Goal: Transaction & Acquisition: Download file/media

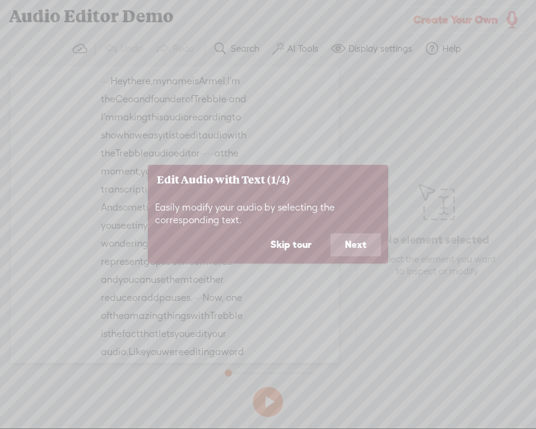
click at [355, 244] on button "Next" at bounding box center [356, 244] width 50 height 23
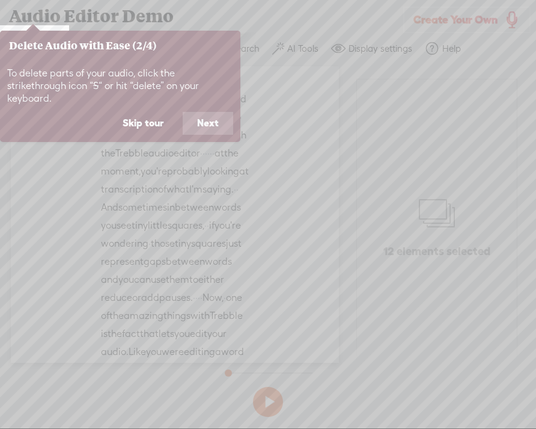
click at [209, 115] on button "Next" at bounding box center [208, 123] width 50 height 23
click at [212, 122] on button "Next" at bounding box center [208, 123] width 50 height 23
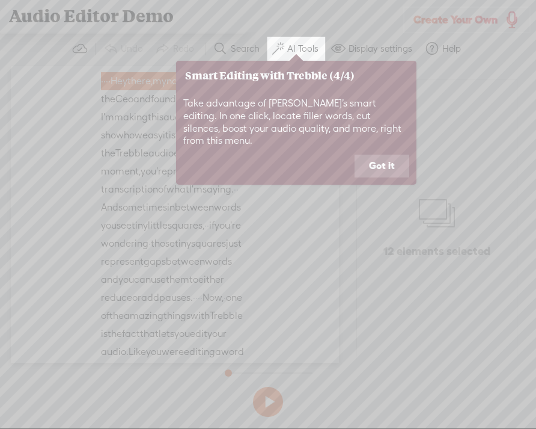
click at [388, 159] on button "Got it" at bounding box center [382, 165] width 55 height 23
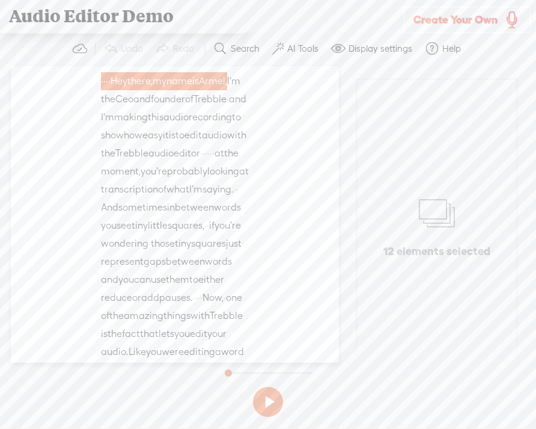
click at [468, 24] on span "Create Your Own" at bounding box center [456, 20] width 84 height 14
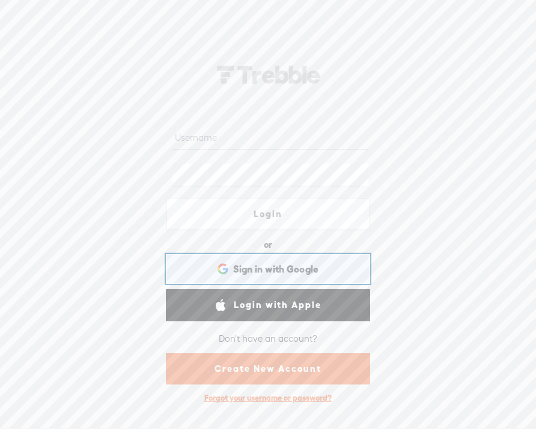
click at [297, 270] on span "Sign in with Google" at bounding box center [276, 269] width 86 height 13
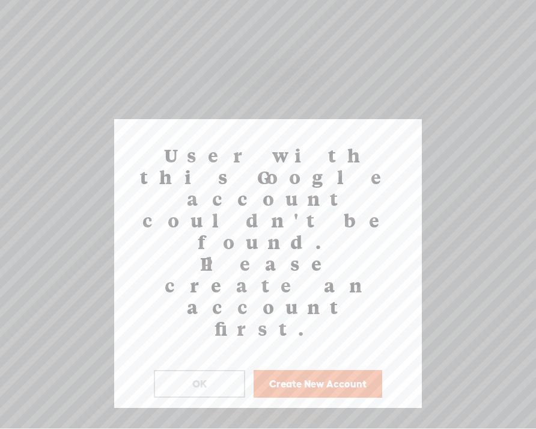
click at [366, 370] on button "Create New Account" at bounding box center [318, 384] width 129 height 28
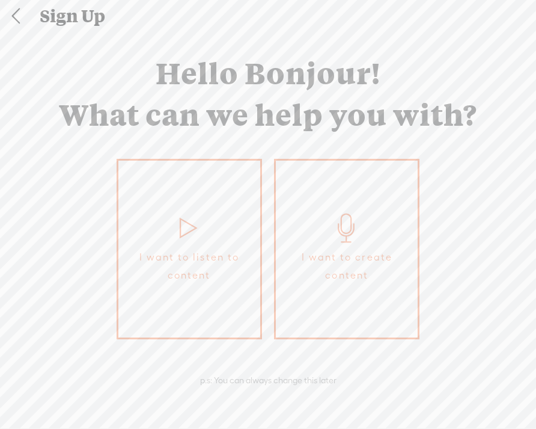
click at [349, 281] on span "I want to create content" at bounding box center [347, 266] width 130 height 36
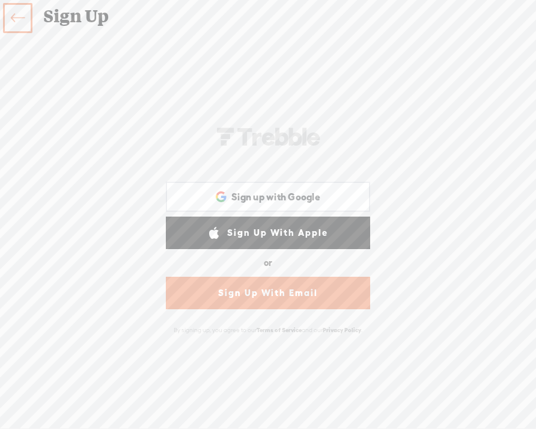
click at [305, 290] on link "Sign Up With Email" at bounding box center [268, 292] width 204 height 32
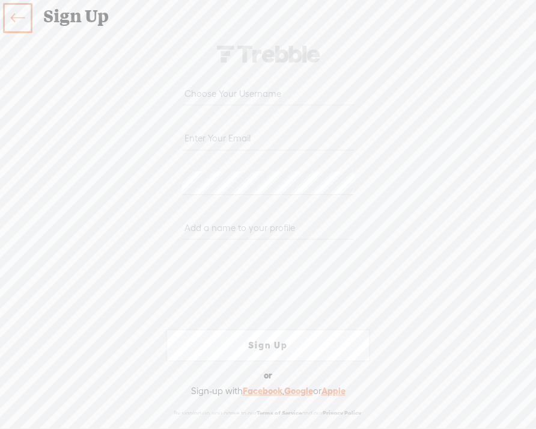
click at [282, 87] on input "text" at bounding box center [267, 93] width 171 height 23
type input "dessbarocio"
click at [269, 136] on input "email" at bounding box center [267, 138] width 171 height 23
type input "destiny.barocio@eagles.cui.edu"
click at [229, 233] on input "text" at bounding box center [267, 227] width 171 height 23
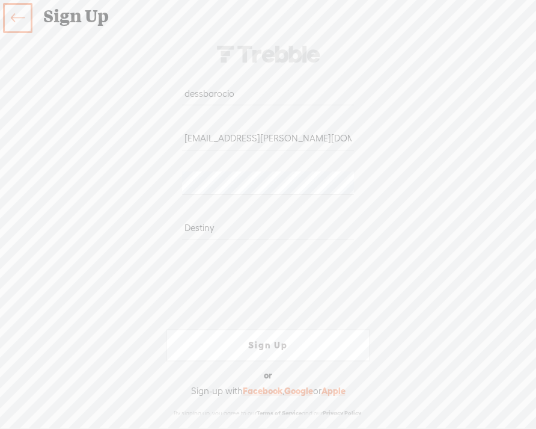
scroll to position [26, 0]
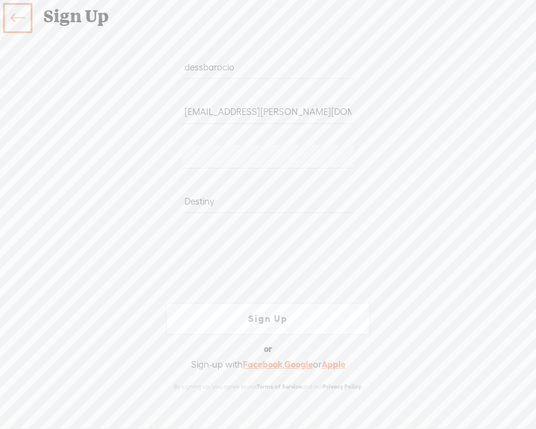
type input "Destiny"
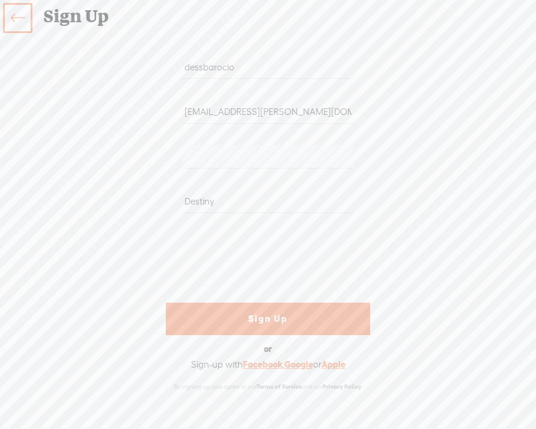
click at [273, 309] on link "Sign Up" at bounding box center [268, 318] width 204 height 32
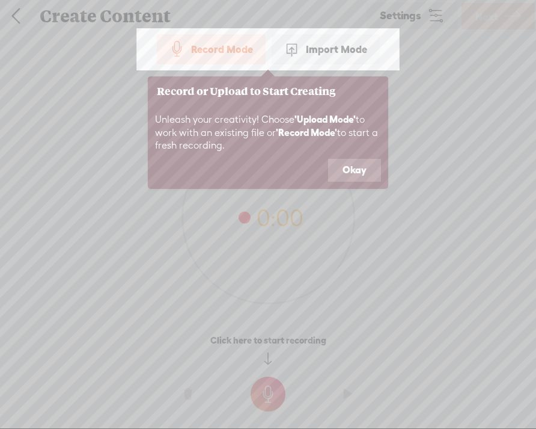
click at [364, 168] on button "Okay" at bounding box center [354, 170] width 53 height 23
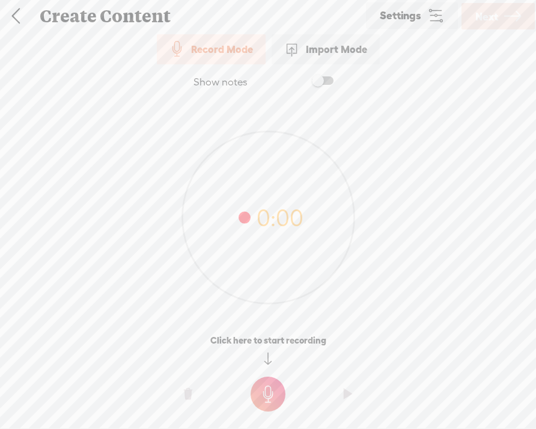
click at [324, 80] on span at bounding box center [323, 80] width 22 height 8
click at [325, 80] on span at bounding box center [323, 80] width 22 height 8
click at [287, 391] on o at bounding box center [268, 394] width 48 height 36
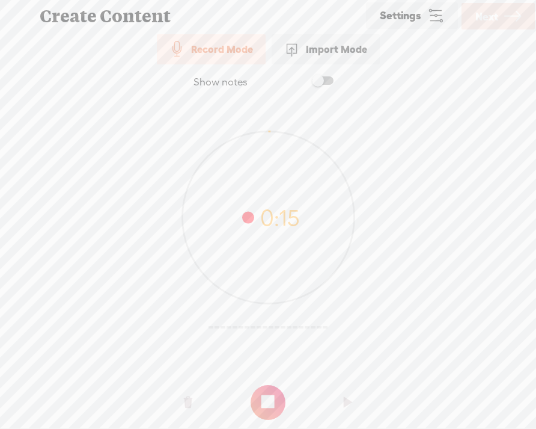
click at [275, 390] on t at bounding box center [268, 402] width 35 height 35
click at [194, 403] on o at bounding box center [188, 402] width 48 height 36
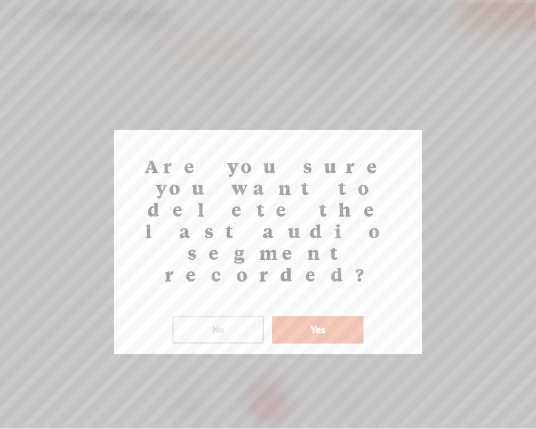
click at [216, 316] on button "No" at bounding box center [218, 330] width 91 height 28
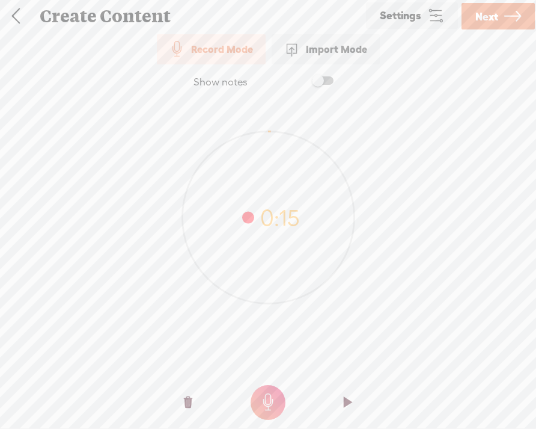
click at [348, 400] on t at bounding box center [348, 402] width 8 height 36
click at [187, 399] on t at bounding box center [188, 402] width 8 height 36
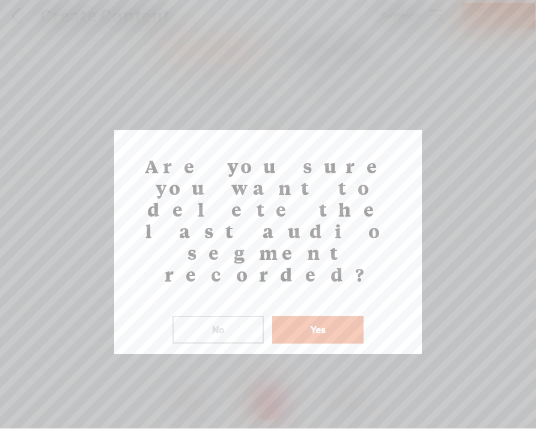
click at [332, 316] on button "Yes" at bounding box center [317, 330] width 91 height 28
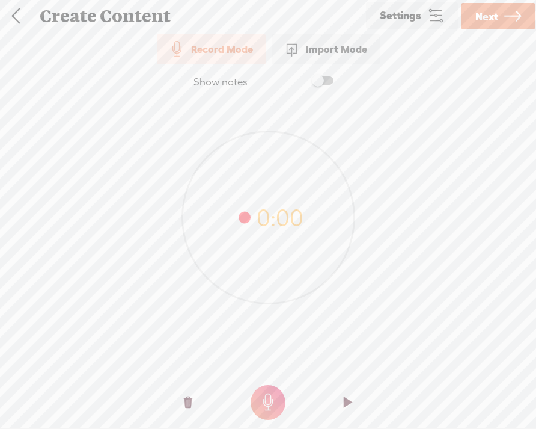
click at [269, 397] on t at bounding box center [268, 402] width 35 height 35
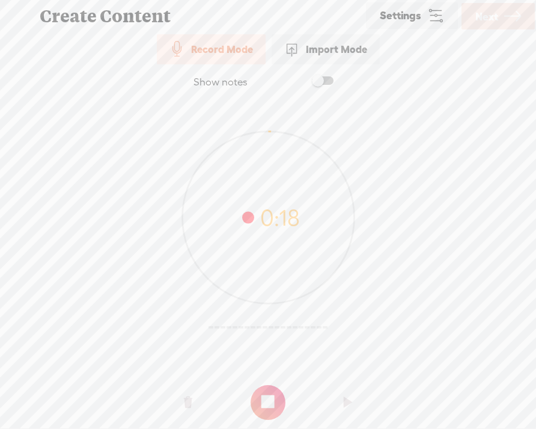
click at [272, 407] on t at bounding box center [268, 402] width 35 height 35
click at [191, 402] on t at bounding box center [188, 402] width 8 height 36
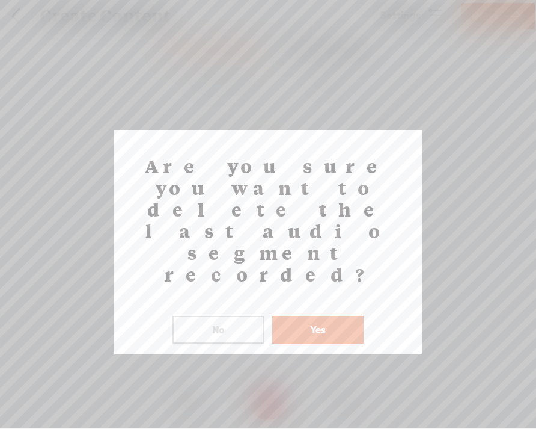
click at [295, 316] on button "Yes" at bounding box center [317, 330] width 91 height 28
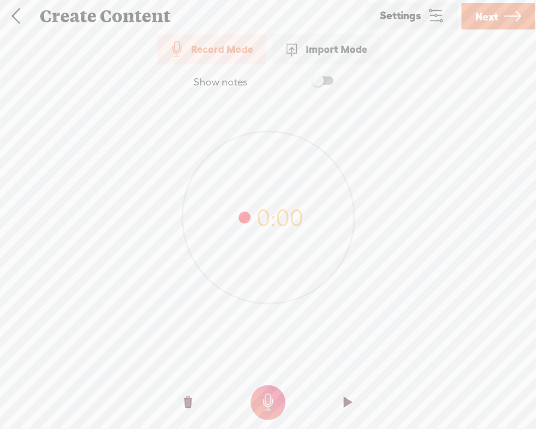
click at [321, 82] on span at bounding box center [323, 80] width 22 height 8
click at [278, 126] on textarea at bounding box center [268, 194] width 464 height 170
click at [192, 148] on textarea at bounding box center [268, 194] width 464 height 170
click at [191, 135] on textarea at bounding box center [268, 194] width 464 height 170
click at [198, 120] on textarea at bounding box center [268, 194] width 464 height 170
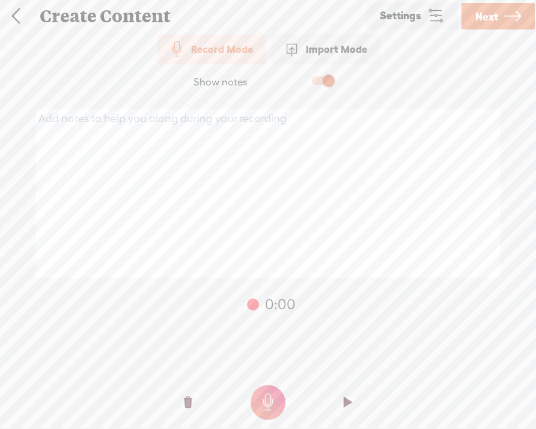
click at [198, 120] on textarea at bounding box center [268, 194] width 464 height 170
click at [235, 148] on textarea at bounding box center [268, 194] width 464 height 170
click at [254, 115] on textarea at bounding box center [268, 194] width 464 height 170
click at [259, 118] on textarea "To enrich screen reader interactions, please activate Accessibility in Grammarl…" at bounding box center [268, 194] width 464 height 170
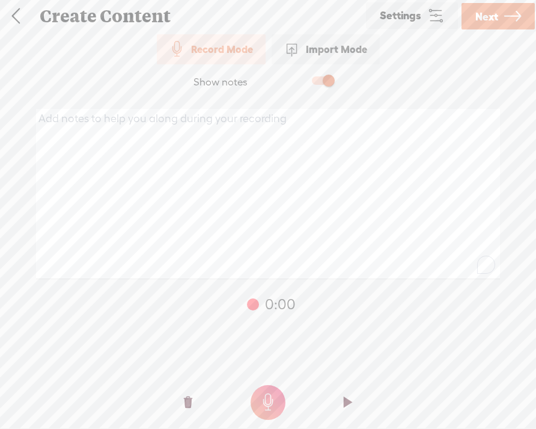
click at [259, 118] on textarea "To enrich screen reader interactions, please activate Accessibility in Grammarl…" at bounding box center [268, 194] width 464 height 170
click at [140, 171] on textarea "To enrich screen reader interactions, please activate Accessibility in Grammarl…" at bounding box center [268, 194] width 464 height 170
click at [462, 110] on textarea "To enrich screen reader interactions, please activate Accessibility in Grammarl…" at bounding box center [268, 194] width 464 height 170
click at [447, 86] on div "Show notes 59:59 0:00 1 0:00 Click here to start recording" at bounding box center [268, 243] width 536 height 358
click at [334, 87] on label at bounding box center [310, 80] width 65 height 20
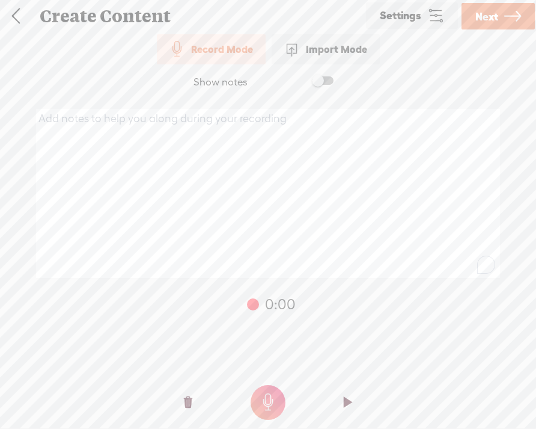
click at [326, 79] on span at bounding box center [323, 80] width 22 height 8
click at [325, 85] on span at bounding box center [323, 80] width 22 height 8
click at [329, 79] on span at bounding box center [323, 80] width 22 height 8
click at [298, 118] on textarea "To enrich screen reader interactions, please activate Accessibility in Grammarl…" at bounding box center [268, 194] width 464 height 170
click at [331, 76] on span at bounding box center [323, 80] width 22 height 8
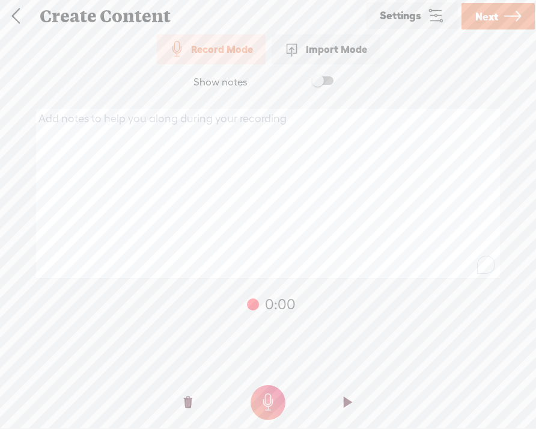
click at [331, 80] on span at bounding box center [323, 80] width 22 height 8
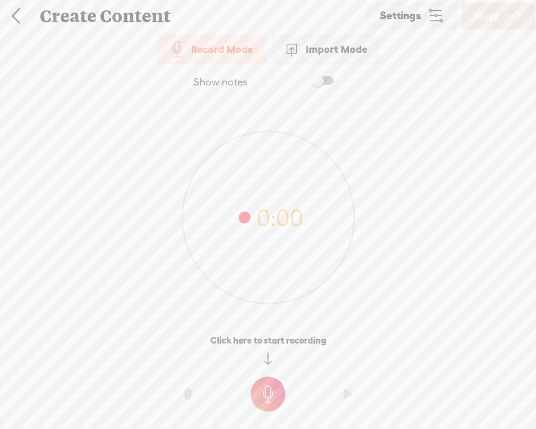
click at [279, 388] on t at bounding box center [268, 393] width 35 height 35
click at [262, 408] on t at bounding box center [268, 402] width 35 height 35
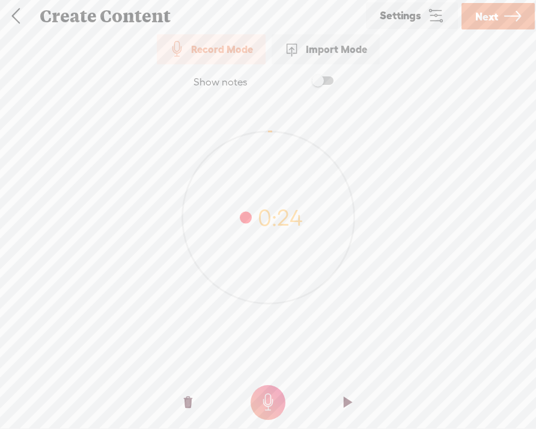
click at [344, 397] on t at bounding box center [348, 402] width 8 height 36
click at [193, 394] on o at bounding box center [188, 402] width 48 height 36
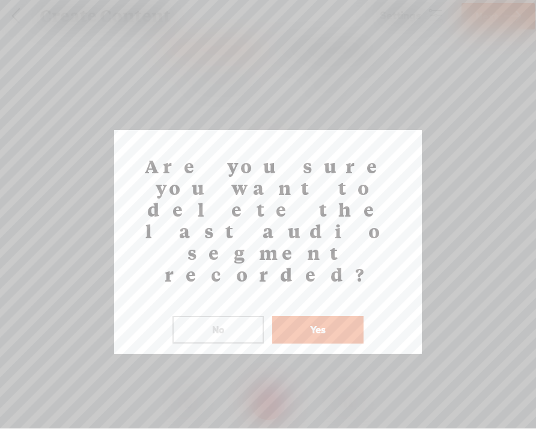
click at [313, 316] on button "Yes" at bounding box center [317, 330] width 91 height 28
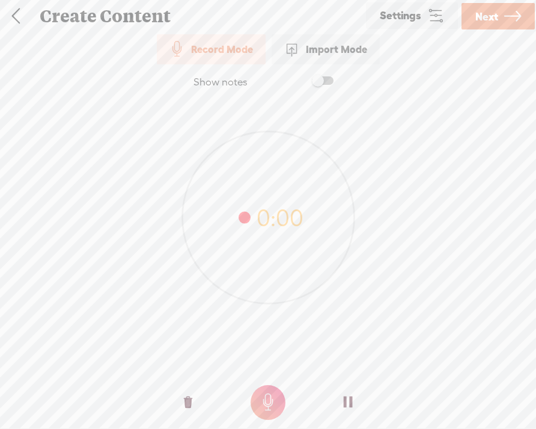
click at [349, 402] on t at bounding box center [348, 402] width 8 height 36
click at [196, 394] on o at bounding box center [188, 402] width 48 height 36
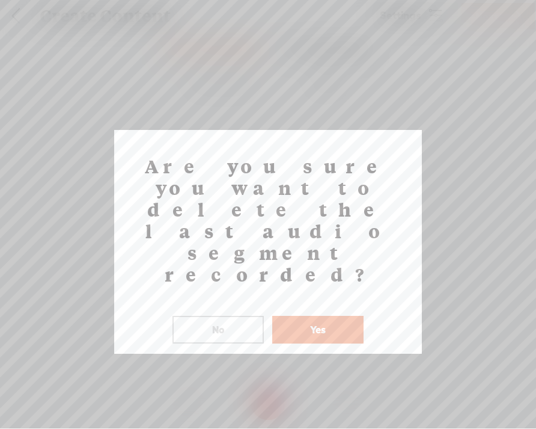
click at [311, 316] on button "Yes" at bounding box center [317, 330] width 91 height 28
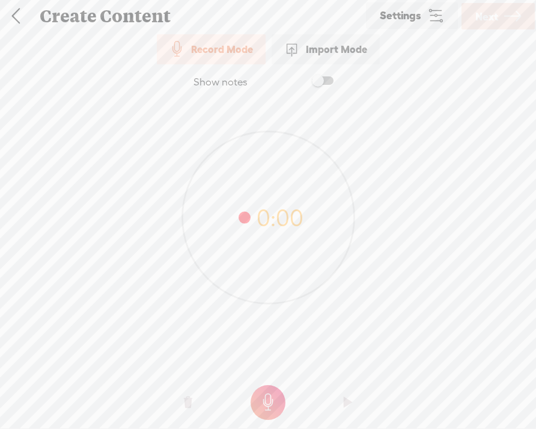
click at [272, 402] on t at bounding box center [268, 402] width 35 height 35
click at [266, 397] on t at bounding box center [268, 402] width 35 height 35
click at [341, 392] on o at bounding box center [348, 402] width 48 height 36
click at [435, 18] on icon at bounding box center [435, 15] width 17 height 17
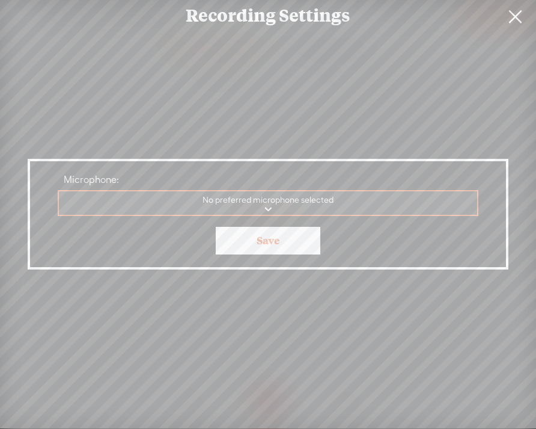
click at [512, 24] on link at bounding box center [515, 17] width 30 height 34
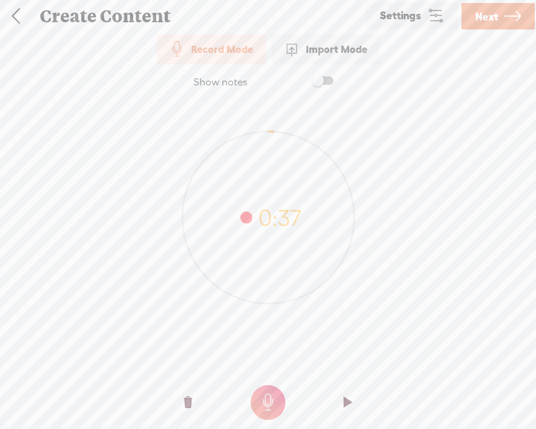
click at [187, 399] on t at bounding box center [188, 402] width 8 height 36
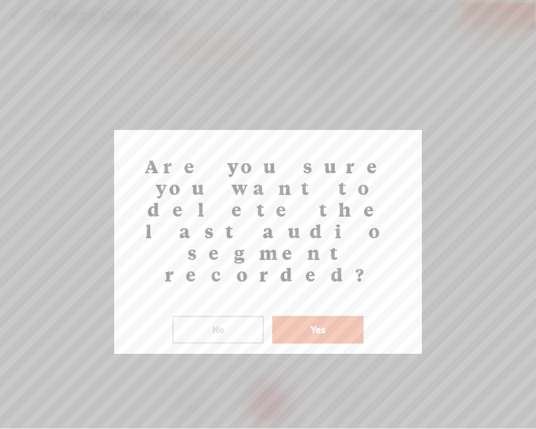
click at [290, 316] on button "Yes" at bounding box center [317, 330] width 91 height 28
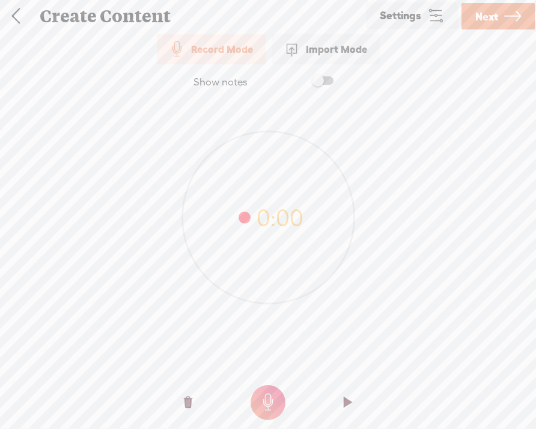
click at [273, 405] on t at bounding box center [268, 402] width 35 height 35
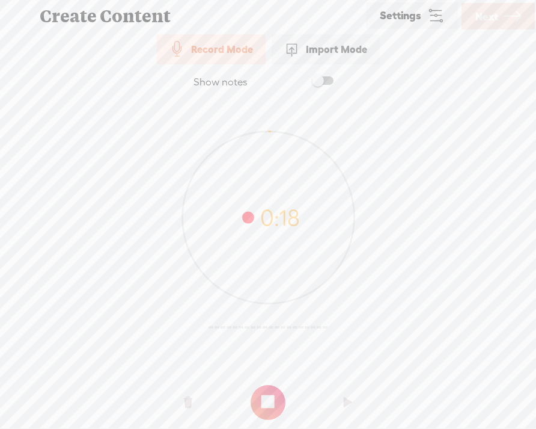
click at [273, 405] on t at bounding box center [268, 402] width 35 height 35
click at [344, 392] on t at bounding box center [348, 402] width 8 height 36
click at [184, 399] on t at bounding box center [188, 402] width 8 height 36
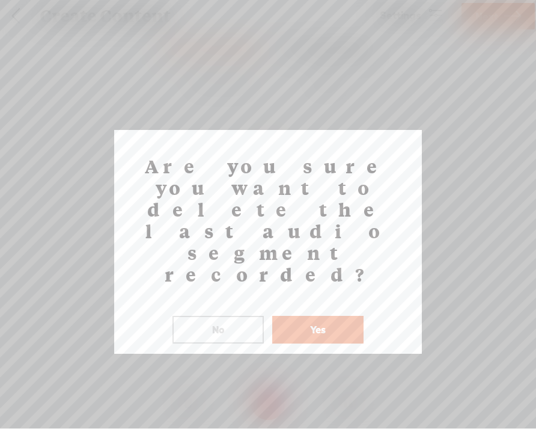
click at [327, 316] on button "Yes" at bounding box center [317, 330] width 91 height 28
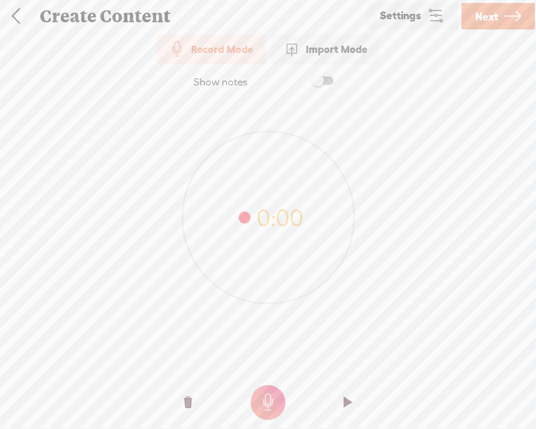
click at [345, 400] on t at bounding box center [348, 402] width 8 height 36
click at [349, 400] on t at bounding box center [348, 402] width 8 height 36
click at [347, 403] on t at bounding box center [348, 402] width 8 height 36
click at [349, 400] on t at bounding box center [348, 402] width 8 height 36
click at [272, 403] on t at bounding box center [268, 402] width 35 height 35
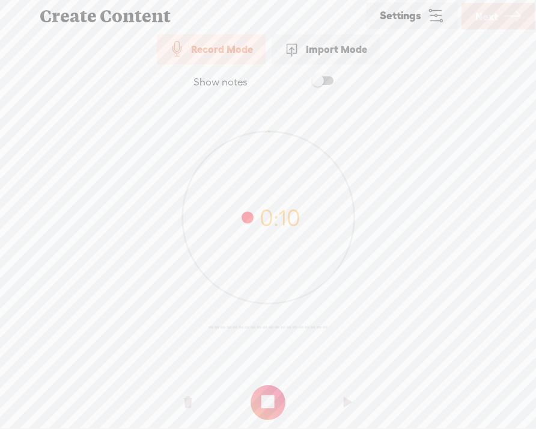
click at [272, 405] on t at bounding box center [268, 402] width 35 height 35
click at [194, 400] on o at bounding box center [188, 402] width 48 height 36
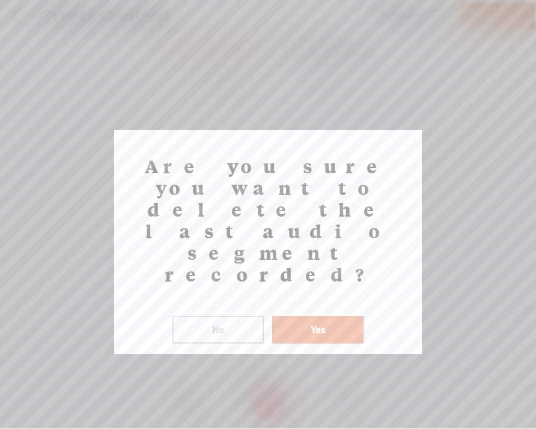
click at [317, 316] on button "Yes" at bounding box center [317, 330] width 91 height 28
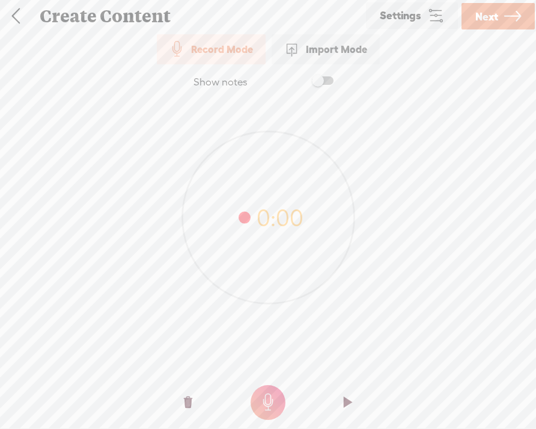
click at [273, 396] on t at bounding box center [268, 402] width 35 height 35
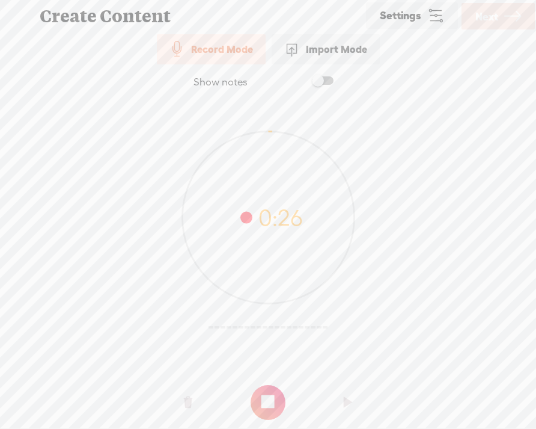
click at [273, 396] on t at bounding box center [268, 402] width 35 height 35
click at [188, 408] on t at bounding box center [188, 402] width 8 height 36
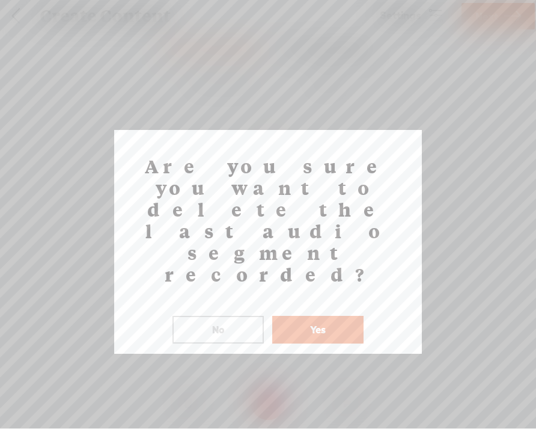
click at [317, 316] on button "Yes" at bounding box center [317, 330] width 91 height 28
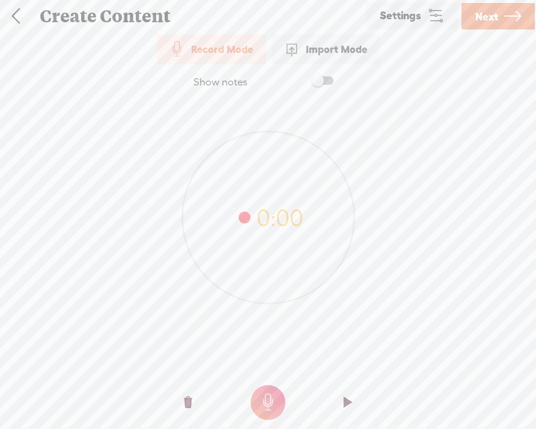
click at [274, 405] on t at bounding box center [268, 402] width 35 height 35
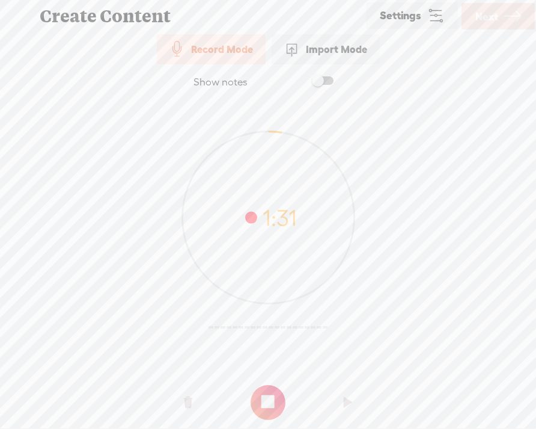
click at [275, 405] on t at bounding box center [268, 402] width 35 height 35
click at [346, 400] on t at bounding box center [348, 402] width 8 height 36
click at [270, 133] on icon at bounding box center [268, 217] width 172 height 172
drag, startPoint x: 281, startPoint y: 133, endPoint x: 267, endPoint y: 132, distance: 14.5
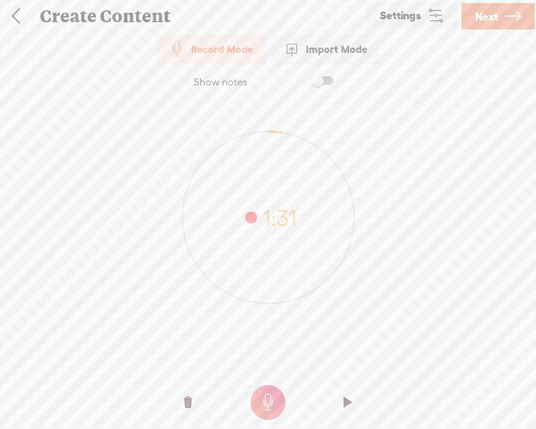
click at [269, 133] on icon at bounding box center [268, 217] width 172 height 172
click at [356, 391] on o at bounding box center [348, 402] width 48 height 36
click at [192, 398] on o at bounding box center [188, 402] width 48 height 36
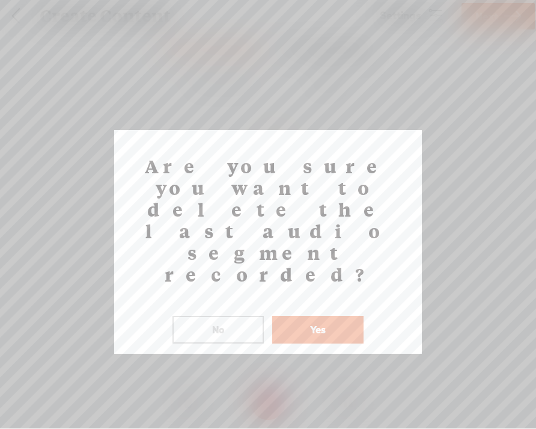
click at [316, 316] on button "Yes" at bounding box center [317, 330] width 91 height 28
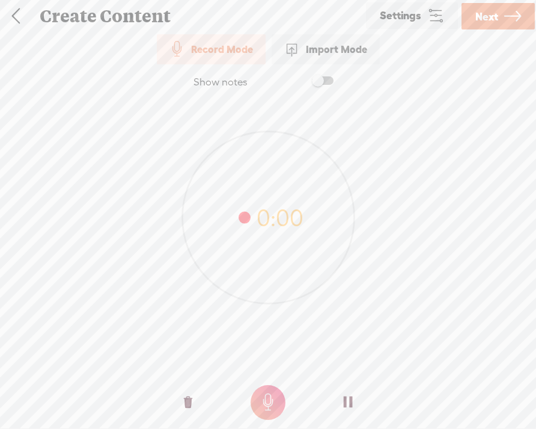
click at [349, 400] on t at bounding box center [348, 402] width 8 height 36
click at [180, 403] on o at bounding box center [188, 402] width 48 height 36
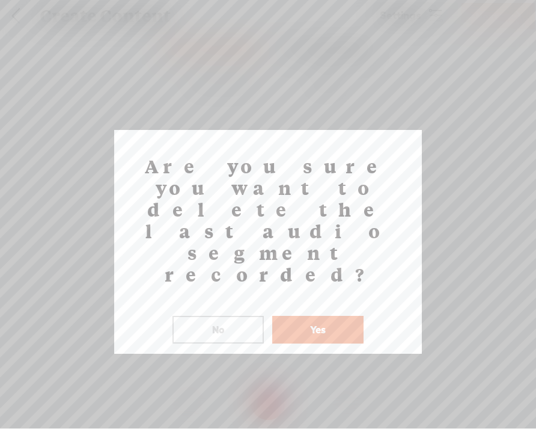
click at [324, 316] on button "Yes" at bounding box center [317, 330] width 91 height 28
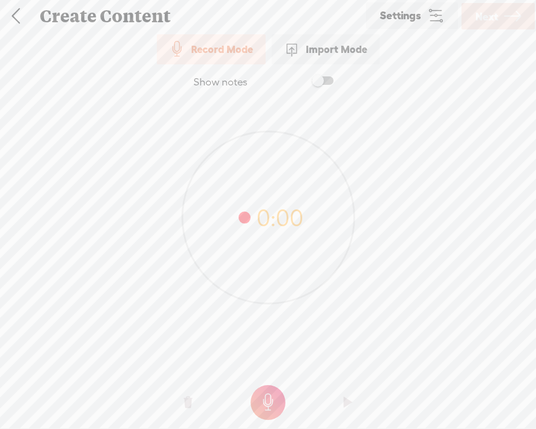
click at [270, 395] on t at bounding box center [268, 402] width 35 height 35
click at [196, 407] on o at bounding box center [188, 402] width 48 height 36
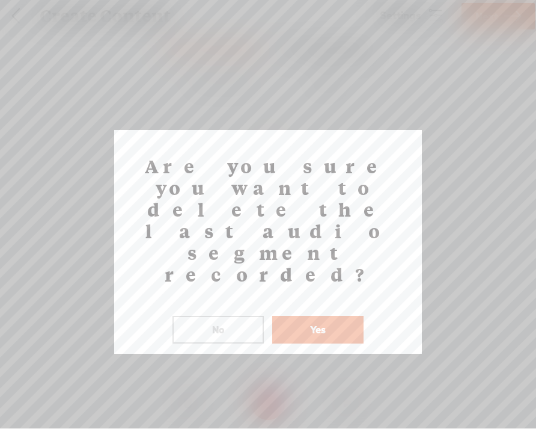
click at [323, 316] on button "Yes" at bounding box center [317, 330] width 91 height 28
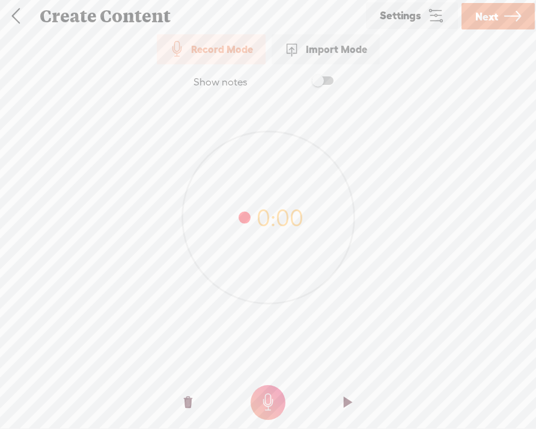
click at [273, 404] on t at bounding box center [268, 402] width 35 height 35
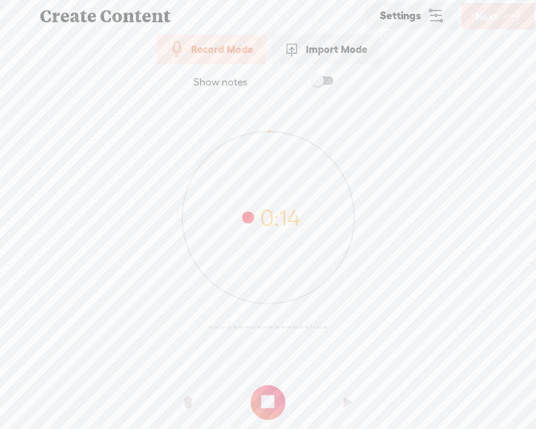
click at [273, 404] on t at bounding box center [268, 402] width 35 height 35
click at [188, 399] on t at bounding box center [188, 402] width 8 height 36
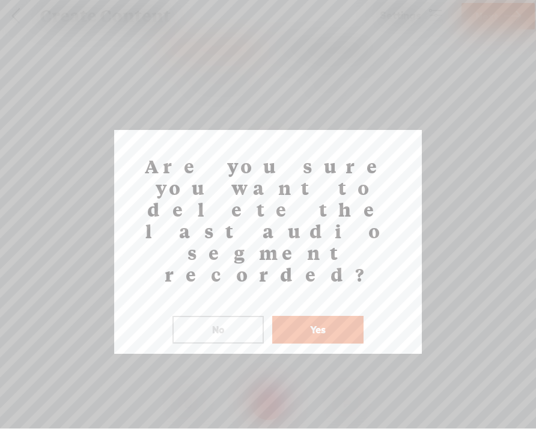
click at [340, 316] on button "Yes" at bounding box center [317, 330] width 91 height 28
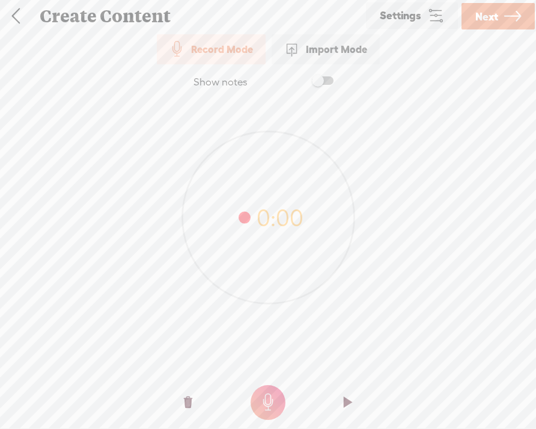
click at [272, 394] on t at bounding box center [268, 402] width 35 height 35
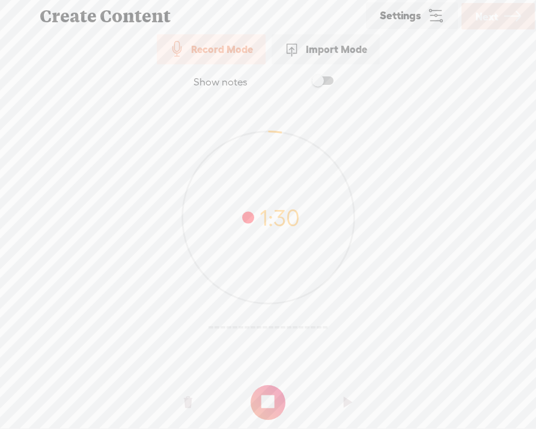
click at [272, 394] on t at bounding box center [268, 402] width 35 height 35
click at [352, 397] on t at bounding box center [348, 402] width 8 height 36
click at [350, 400] on t at bounding box center [348, 402] width 8 height 36
click at [195, 393] on o at bounding box center [188, 402] width 48 height 36
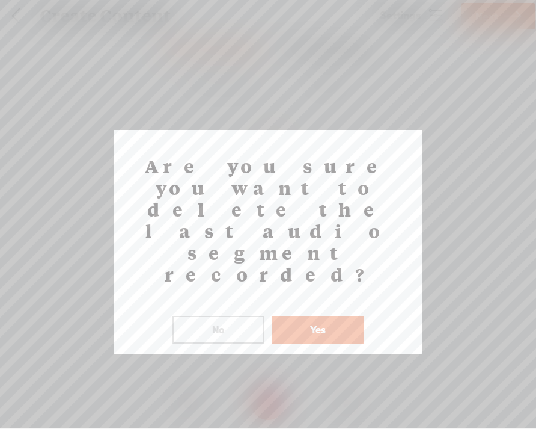
click at [320, 316] on button "Yes" at bounding box center [317, 330] width 91 height 28
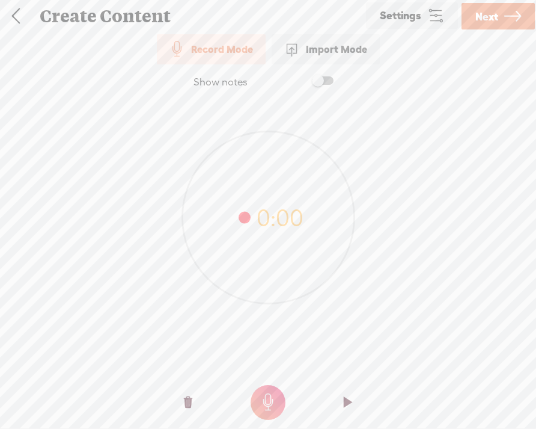
click at [269, 393] on t at bounding box center [268, 402] width 35 height 35
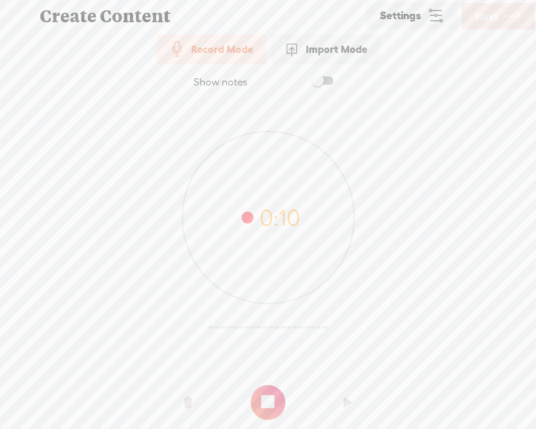
click at [269, 393] on t at bounding box center [268, 402] width 35 height 35
click at [186, 402] on t at bounding box center [188, 402] width 8 height 36
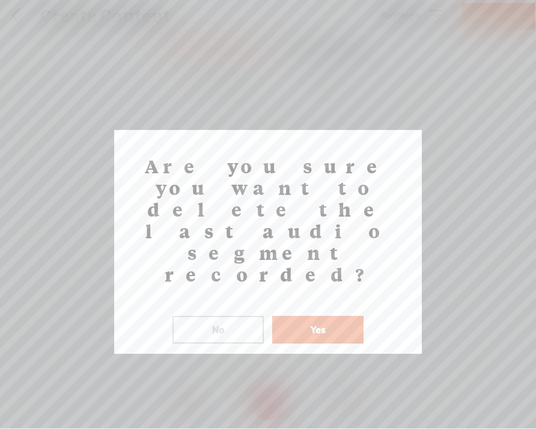
click at [324, 316] on button "Yes" at bounding box center [317, 330] width 91 height 28
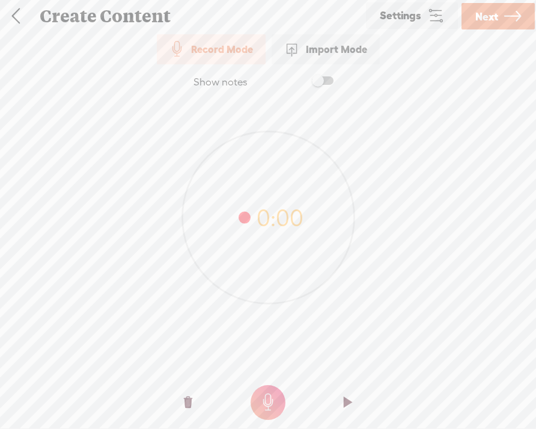
click at [275, 386] on t at bounding box center [268, 402] width 35 height 35
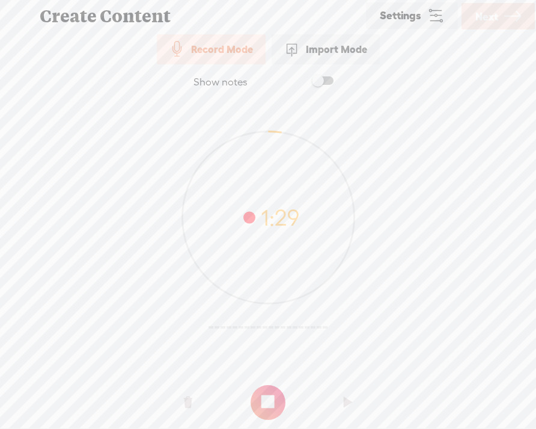
click at [274, 399] on t at bounding box center [268, 402] width 35 height 35
click at [344, 398] on t at bounding box center [348, 402] width 8 height 36
click at [349, 395] on t at bounding box center [348, 402] width 8 height 36
click at [496, 19] on span "Next" at bounding box center [486, 16] width 23 height 31
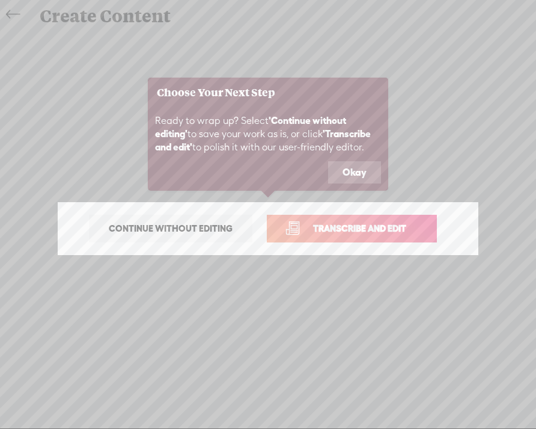
click at [186, 231] on span "Continue without editing" at bounding box center [170, 228] width 149 height 17
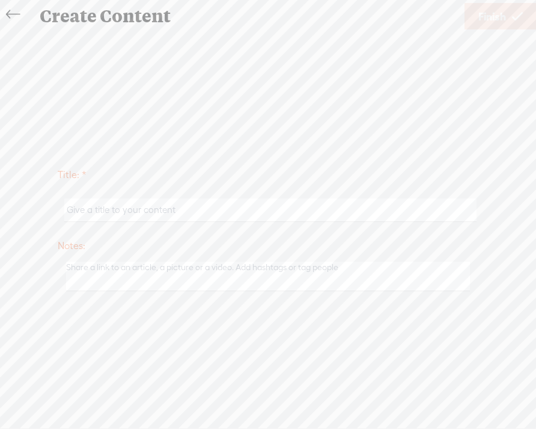
click at [201, 214] on input "text" at bounding box center [270, 209] width 412 height 23
type input "a"
type input "Assignment #5 Presenting"
click at [494, 21] on span "Finish" at bounding box center [492, 16] width 28 height 31
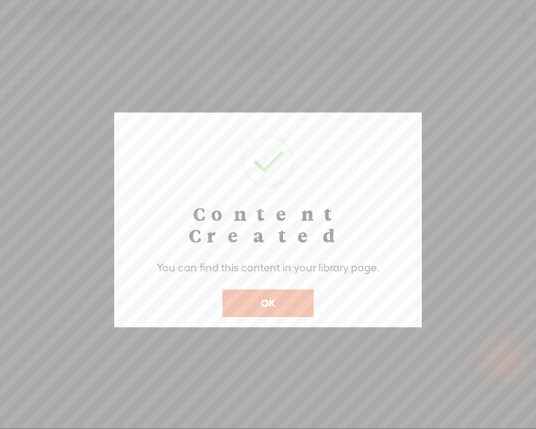
click at [273, 289] on button "OK" at bounding box center [267, 303] width 91 height 28
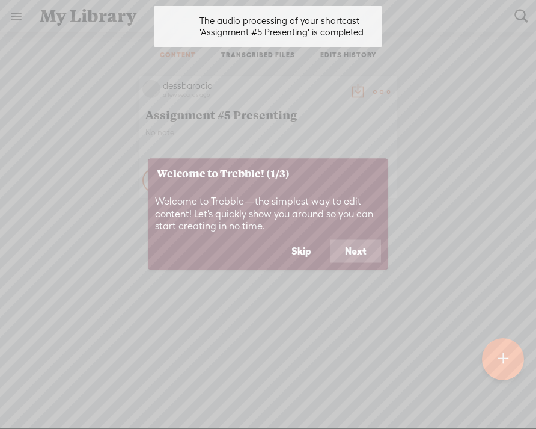
click at [317, 255] on button "Skip" at bounding box center [301, 251] width 49 height 23
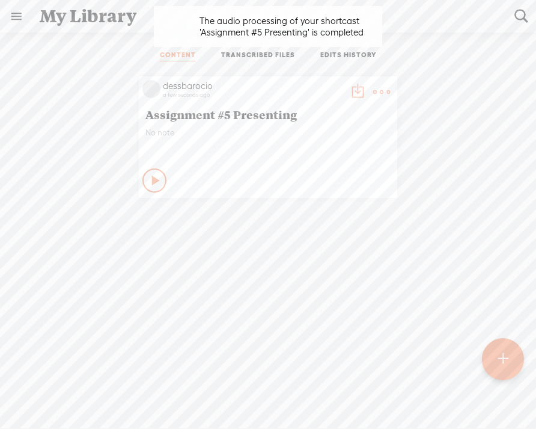
click at [359, 89] on t at bounding box center [357, 92] width 17 height 17
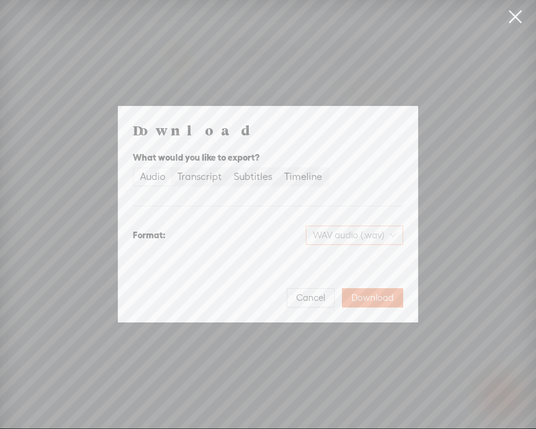
click at [325, 229] on span "WAV audio (.wav)" at bounding box center [354, 235] width 83 height 18
click at [272, 243] on div "WAV audio (.wav)" at bounding box center [289, 234] width 228 height 19
click at [365, 301] on span "Download" at bounding box center [373, 298] width 42 height 12
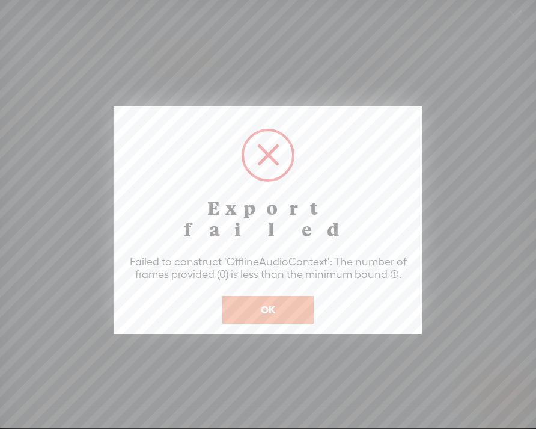
click at [292, 296] on button "OK" at bounding box center [267, 310] width 91 height 28
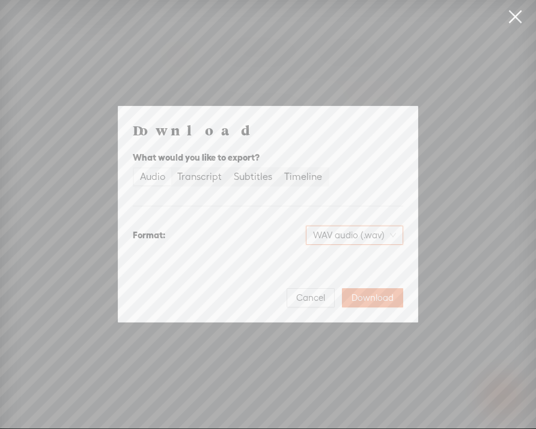
click at [349, 242] on span "WAV audio (.wav)" at bounding box center [354, 235] width 83 height 18
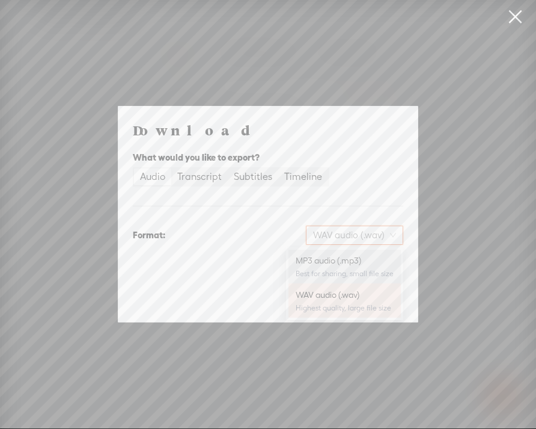
click at [351, 262] on div "MP3 audio (.mp3)" at bounding box center [345, 260] width 98 height 12
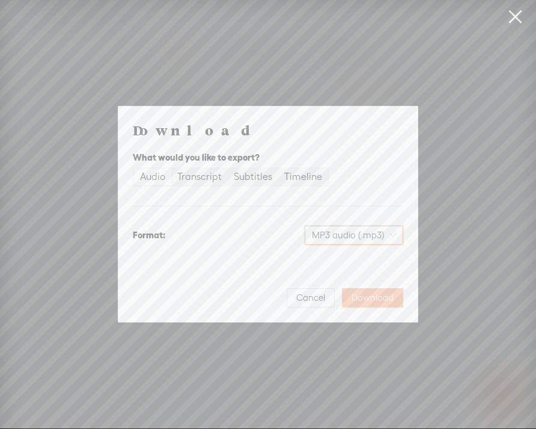
click at [365, 293] on span "Download" at bounding box center [373, 298] width 42 height 12
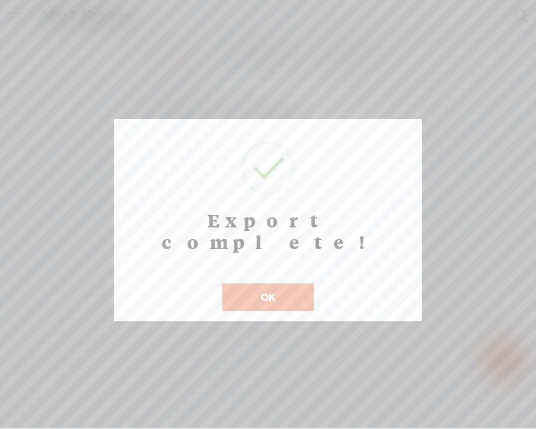
click at [299, 283] on button "OK" at bounding box center [267, 297] width 91 height 28
